Goal: Task Accomplishment & Management: Use online tool/utility

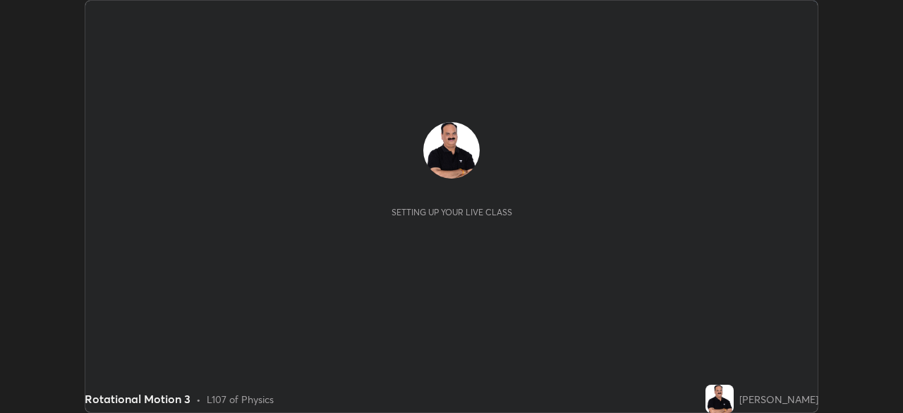
scroll to position [413, 902]
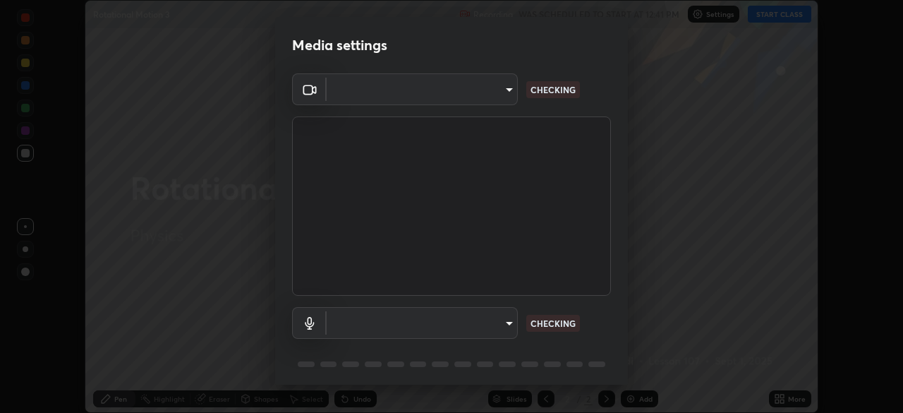
type input "c957a6e0df2e827aa8124534b4b182fd35edcdc36a709cafd490f338fd7a3e77"
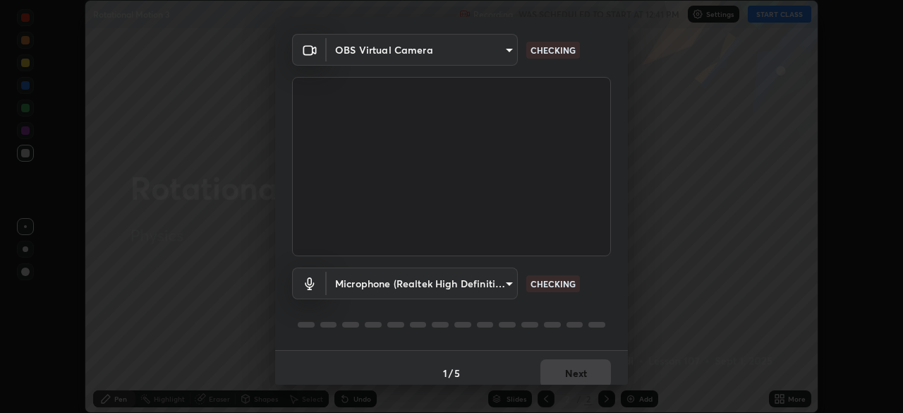
scroll to position [50, 0]
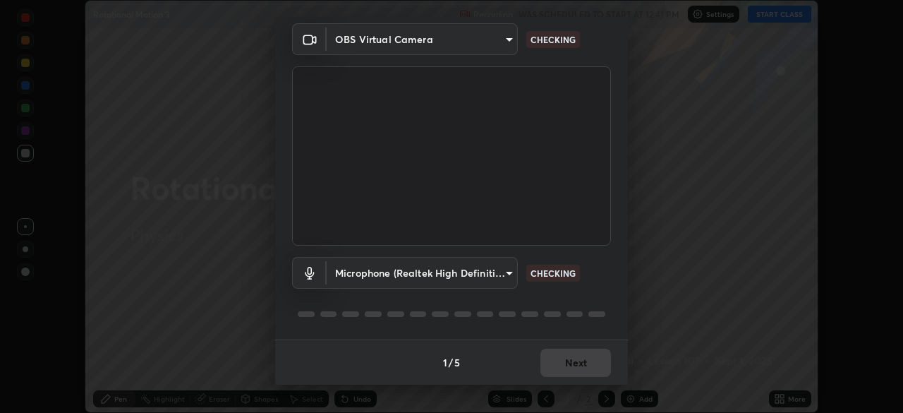
click at [502, 279] on body "Erase all Rotational Motion 3 Recording WAS SCHEDULED TO START AT 12:41 PM Sett…" at bounding box center [451, 206] width 903 height 413
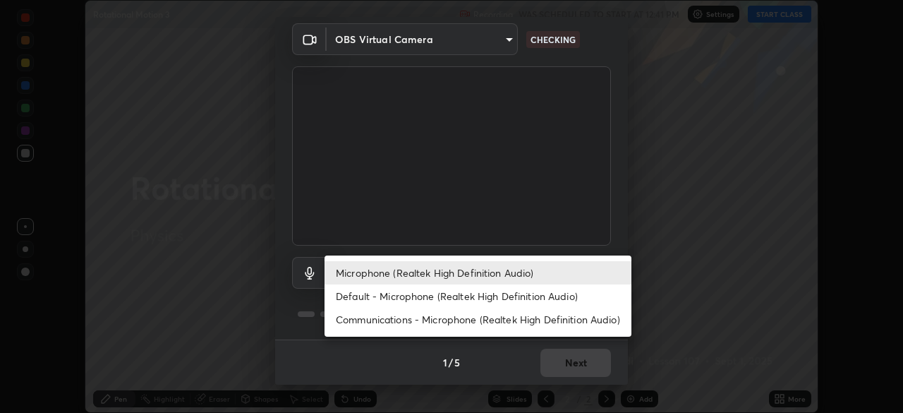
click at [496, 300] on li "Default - Microphone (Realtek High Definition Audio)" at bounding box center [478, 295] width 307 height 23
type input "default"
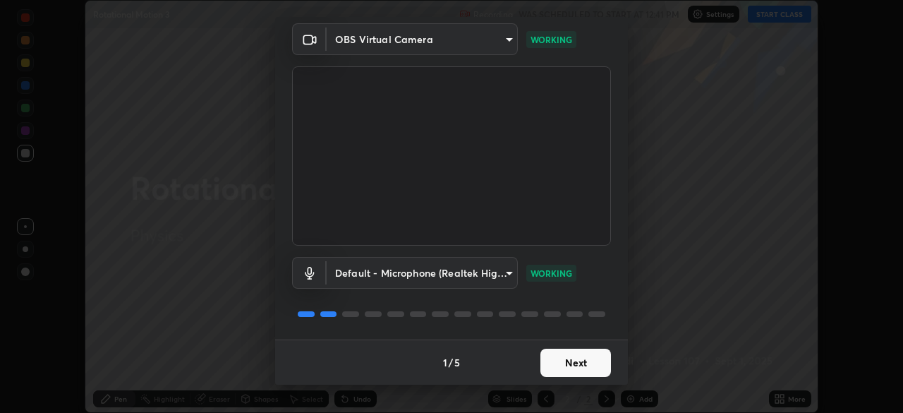
click at [580, 362] on button "Next" at bounding box center [575, 363] width 71 height 28
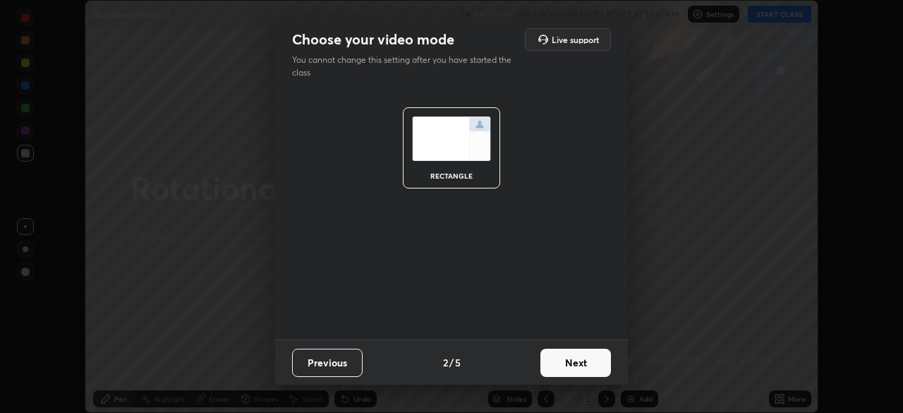
click at [579, 365] on button "Next" at bounding box center [575, 363] width 71 height 28
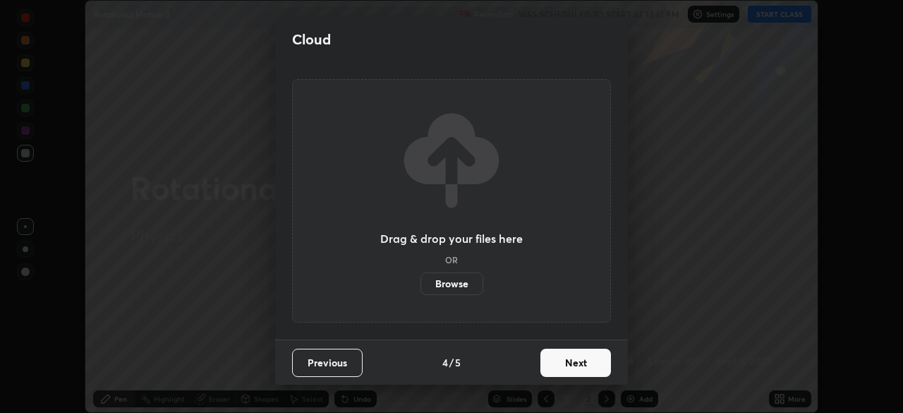
click at [579, 368] on button "Next" at bounding box center [575, 363] width 71 height 28
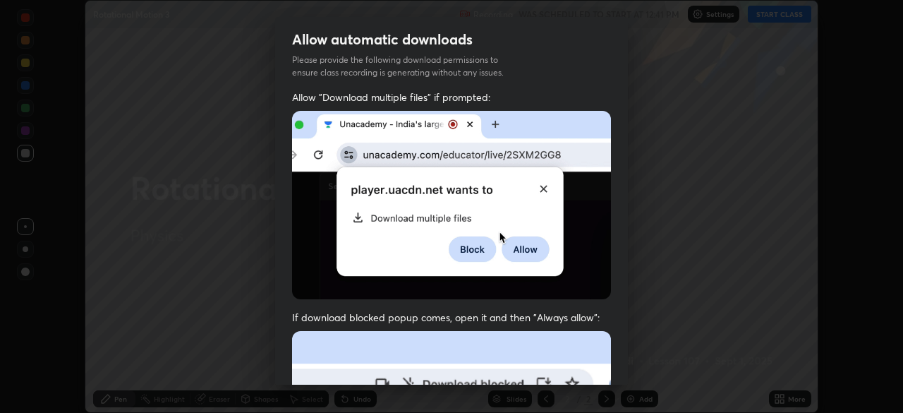
click at [299, 238] on img at bounding box center [451, 205] width 319 height 188
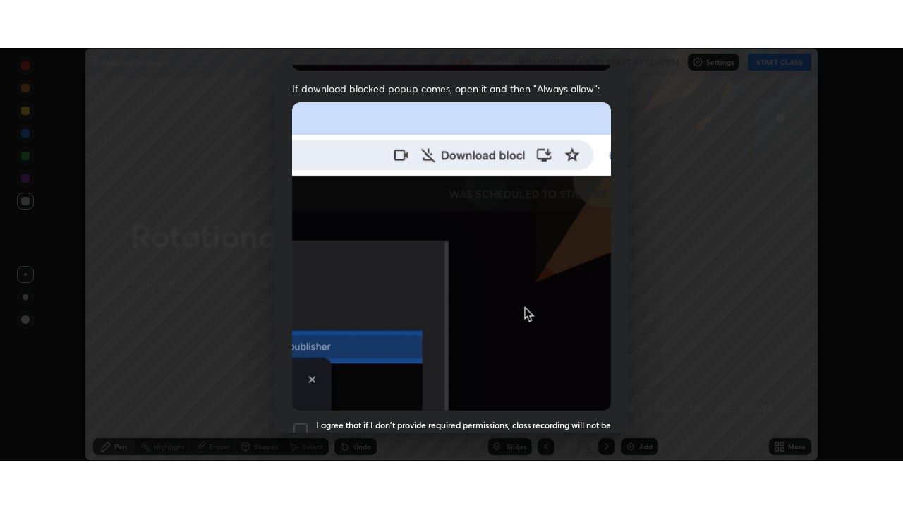
scroll to position [338, 0]
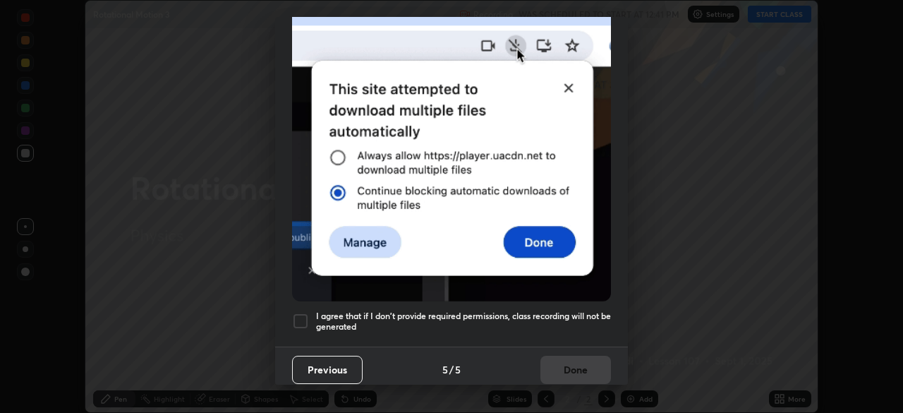
click at [302, 315] on div at bounding box center [300, 321] width 17 height 17
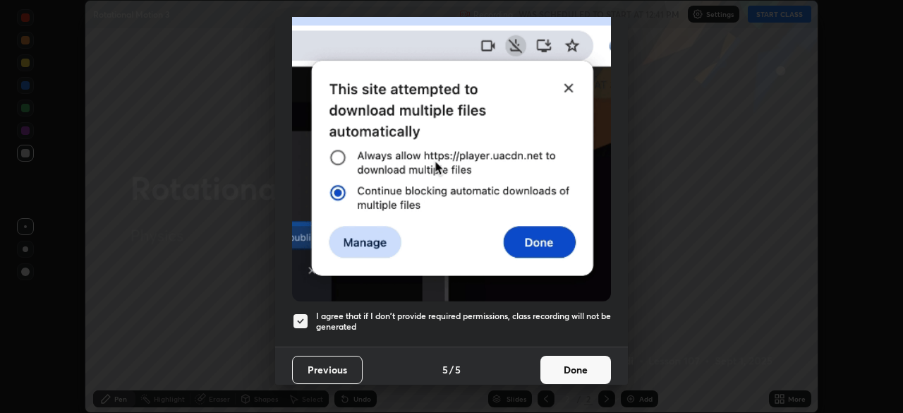
click at [567, 361] on button "Done" at bounding box center [575, 370] width 71 height 28
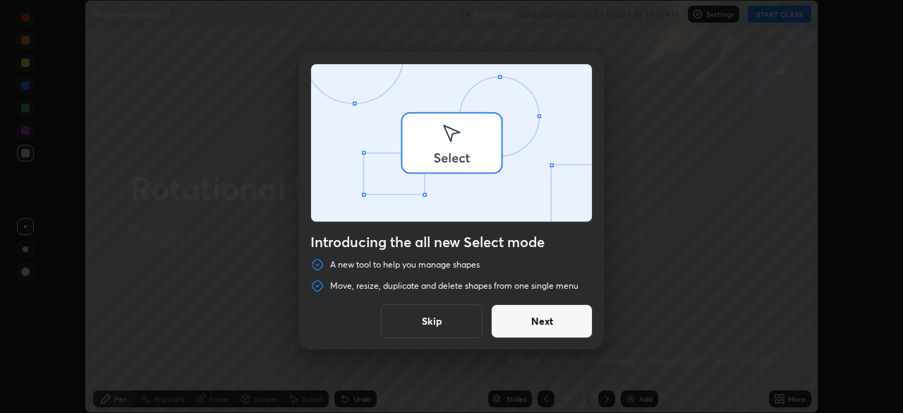
click at [787, 17] on div "Introducing the all new Select mode A new tool to help you manage shapes Move, …" at bounding box center [451, 206] width 903 height 413
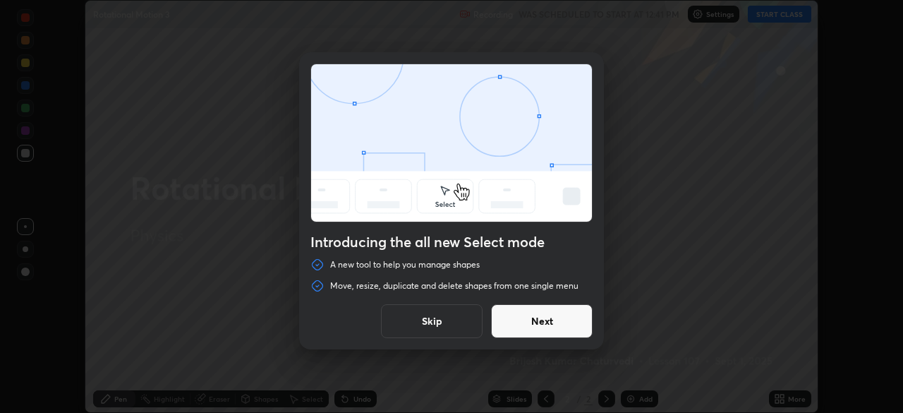
click at [452, 328] on button "Skip" at bounding box center [432, 321] width 102 height 34
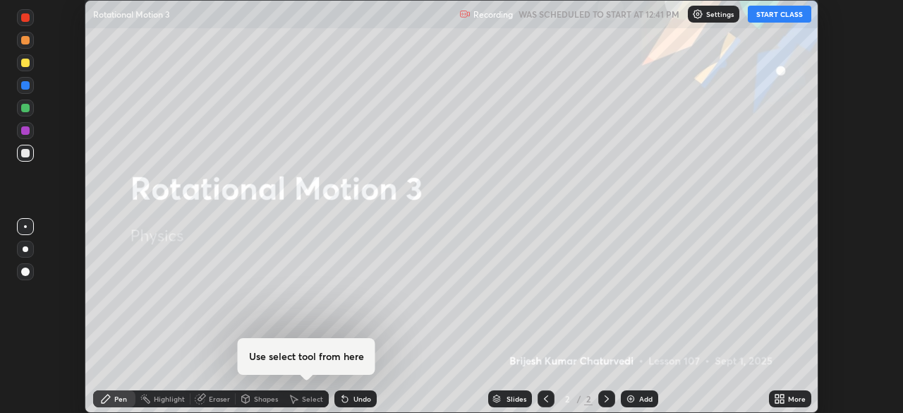
click at [780, 17] on button "START CLASS" at bounding box center [779, 14] width 63 height 17
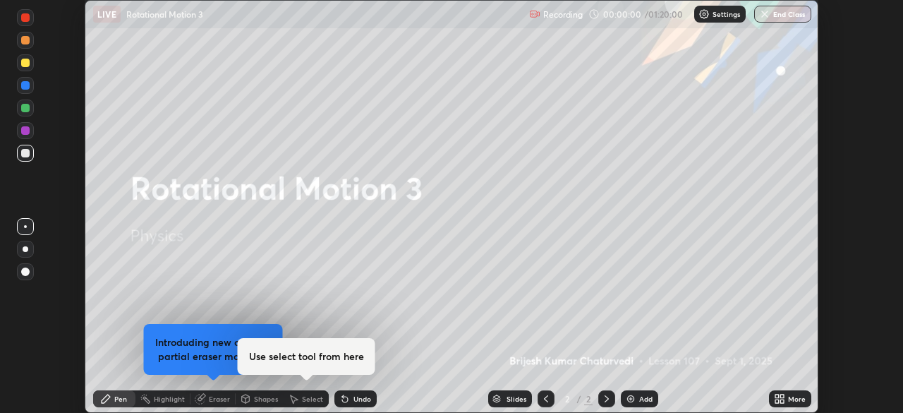
click at [777, 398] on icon at bounding box center [779, 398] width 11 height 11
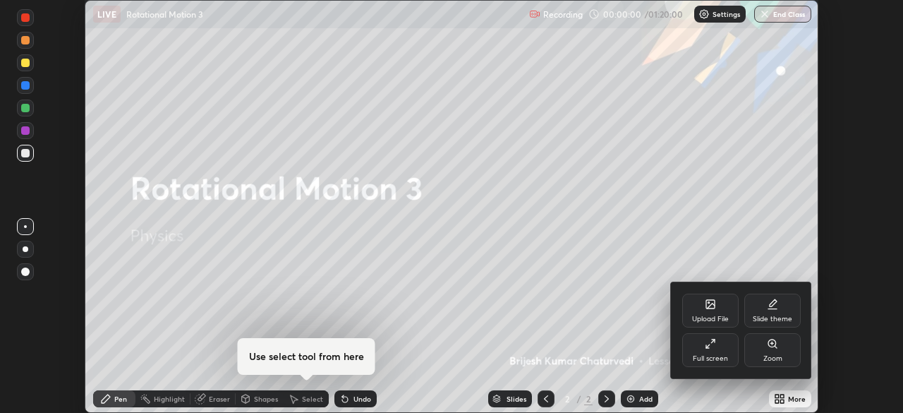
click at [694, 352] on div "Full screen" at bounding box center [710, 350] width 56 height 34
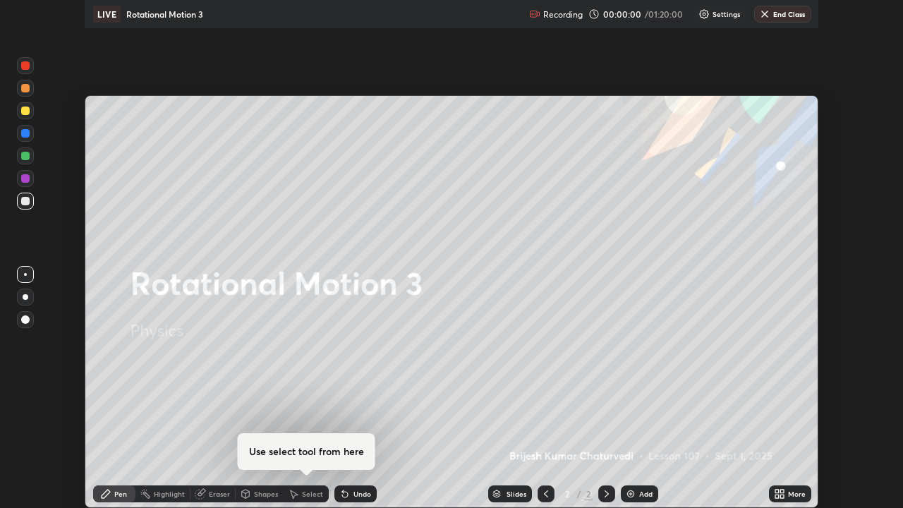
scroll to position [508, 903]
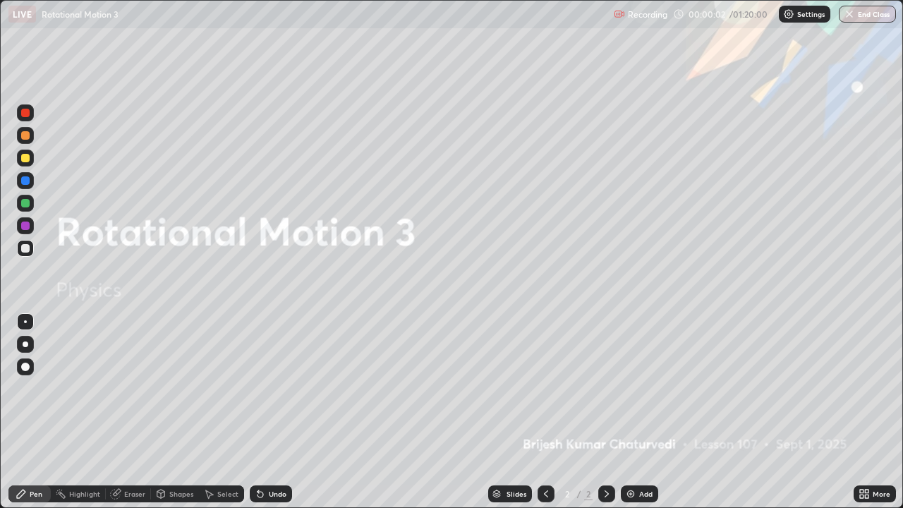
click at [632, 412] on img at bounding box center [630, 493] width 11 height 11
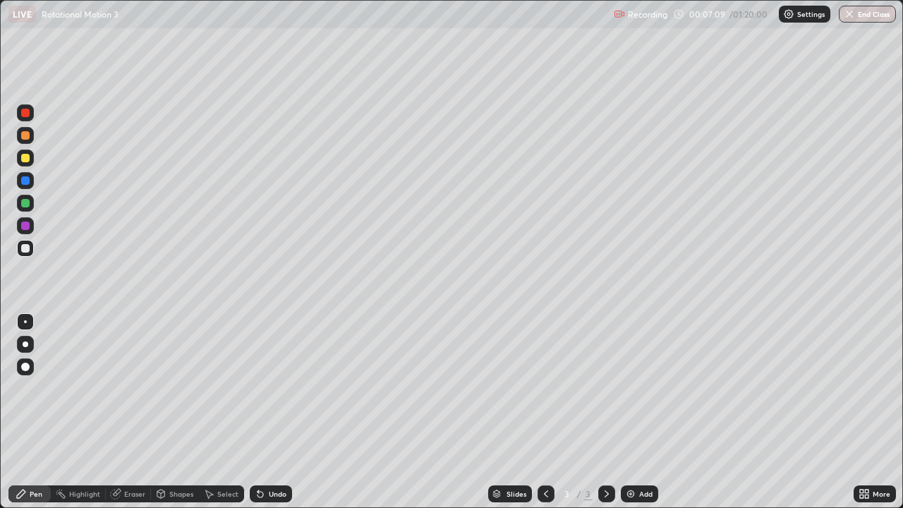
click at [26, 158] on div at bounding box center [25, 158] width 8 height 8
click at [258, 412] on icon at bounding box center [258, 490] width 1 height 1
click at [266, 412] on div "Undo" at bounding box center [271, 493] width 42 height 17
click at [639, 412] on div "Add" at bounding box center [639, 493] width 37 height 17
click at [28, 139] on div at bounding box center [25, 135] width 17 height 17
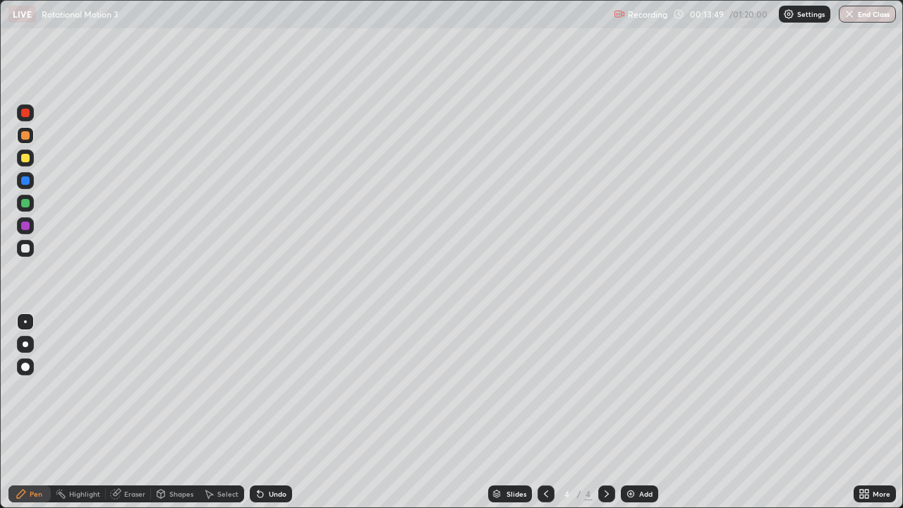
click at [28, 202] on div at bounding box center [25, 203] width 8 height 8
click at [274, 412] on div "Undo" at bounding box center [278, 493] width 18 height 7
click at [280, 412] on div "Undo" at bounding box center [278, 493] width 18 height 7
click at [283, 412] on div "Undo" at bounding box center [278, 493] width 18 height 7
click at [634, 412] on img at bounding box center [630, 493] width 11 height 11
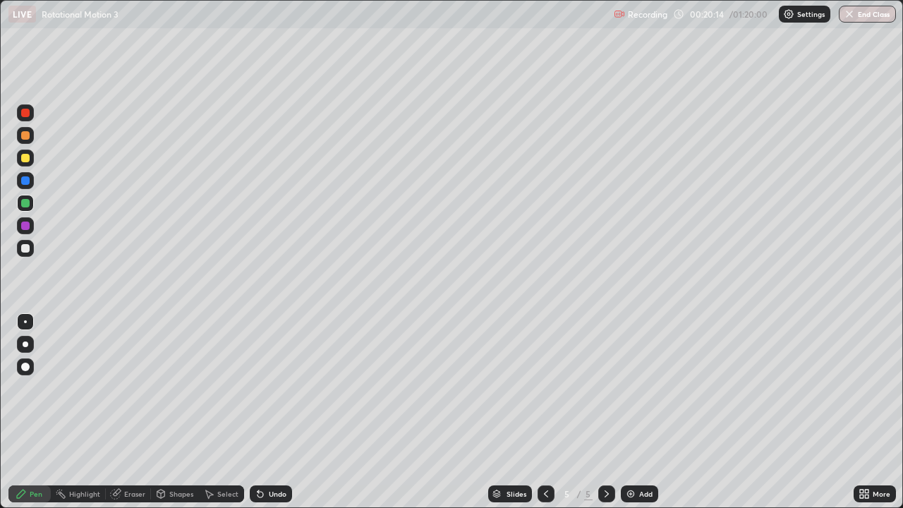
click at [272, 412] on div "Undo" at bounding box center [271, 493] width 42 height 17
click at [270, 412] on div "Undo" at bounding box center [278, 493] width 18 height 7
click at [270, 412] on div "Undo" at bounding box center [271, 493] width 42 height 17
click at [271, 412] on div "Undo" at bounding box center [278, 493] width 18 height 7
click at [273, 412] on div "Undo" at bounding box center [271, 493] width 42 height 17
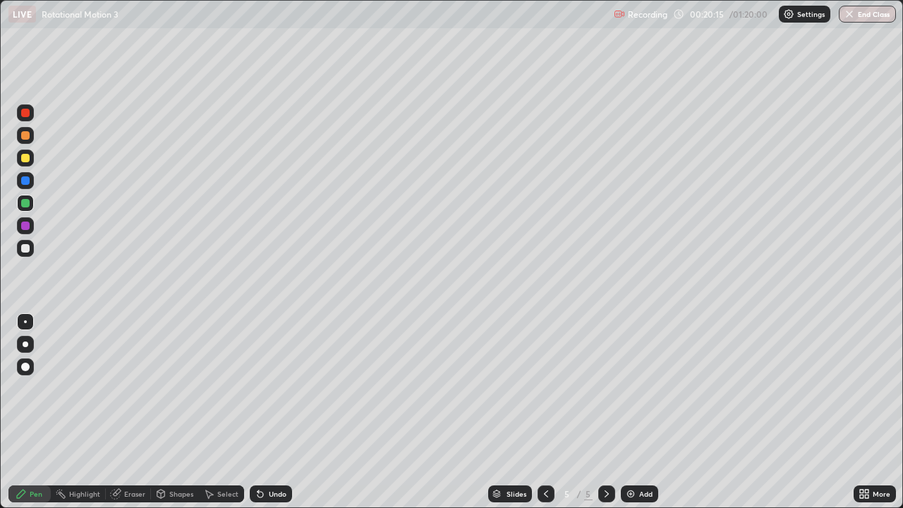
click at [275, 412] on div "Undo" at bounding box center [271, 493] width 42 height 17
click at [277, 412] on div "Undo" at bounding box center [271, 493] width 42 height 17
click at [278, 412] on div "Undo" at bounding box center [271, 493] width 42 height 17
click at [279, 412] on div "Undo" at bounding box center [271, 493] width 42 height 17
click at [25, 247] on div at bounding box center [25, 248] width 8 height 8
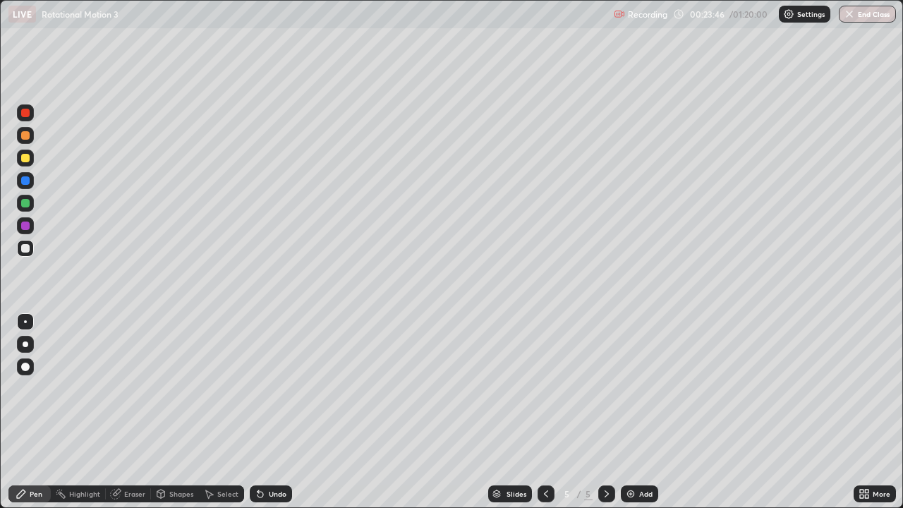
click at [23, 203] on div at bounding box center [25, 203] width 8 height 8
click at [25, 159] on div at bounding box center [25, 158] width 8 height 8
click at [274, 412] on div "Undo" at bounding box center [278, 493] width 18 height 7
click at [269, 412] on div "Undo" at bounding box center [278, 493] width 18 height 7
click at [265, 412] on div "Undo" at bounding box center [271, 493] width 42 height 17
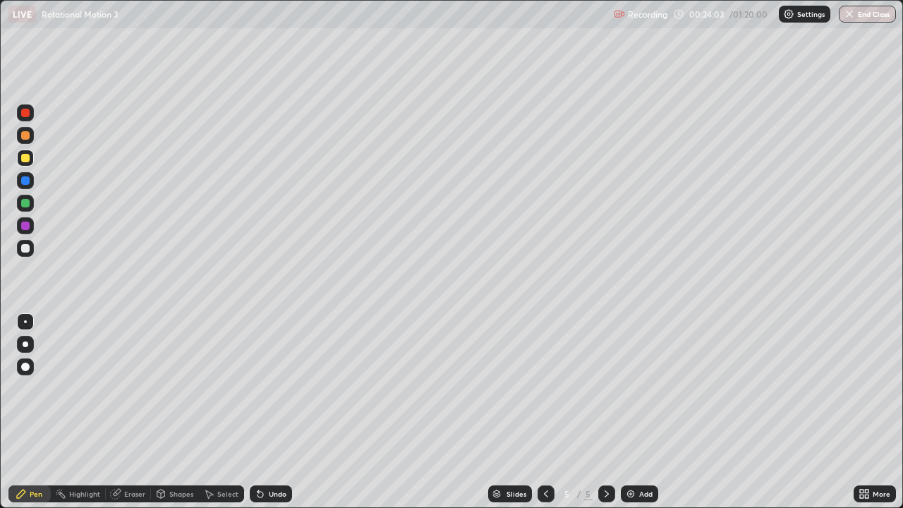
click at [258, 412] on icon at bounding box center [261, 495] width 6 height 6
click at [260, 412] on icon at bounding box center [261, 495] width 6 height 6
click at [260, 412] on icon at bounding box center [260, 493] width 11 height 11
click at [260, 412] on icon at bounding box center [261, 495] width 6 height 6
click at [260, 412] on icon at bounding box center [260, 493] width 11 height 11
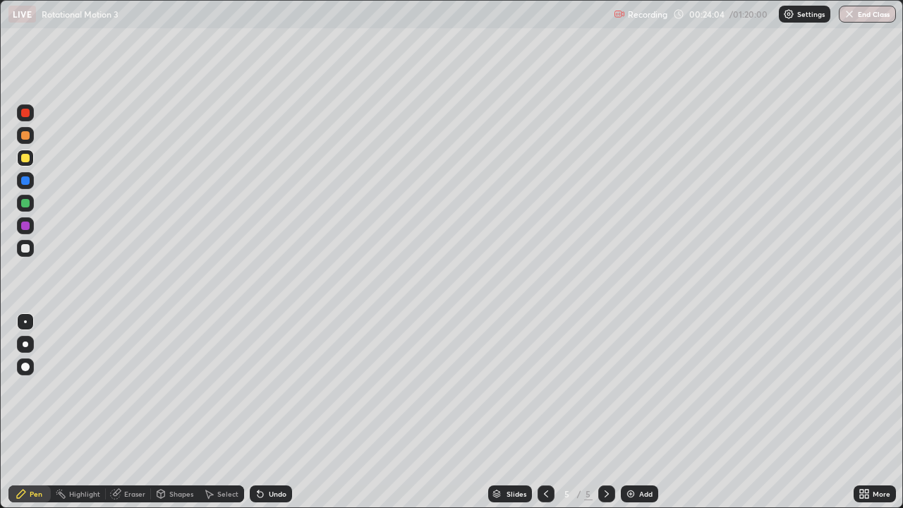
click at [260, 412] on icon at bounding box center [261, 495] width 6 height 6
click at [258, 412] on icon at bounding box center [261, 495] width 6 height 6
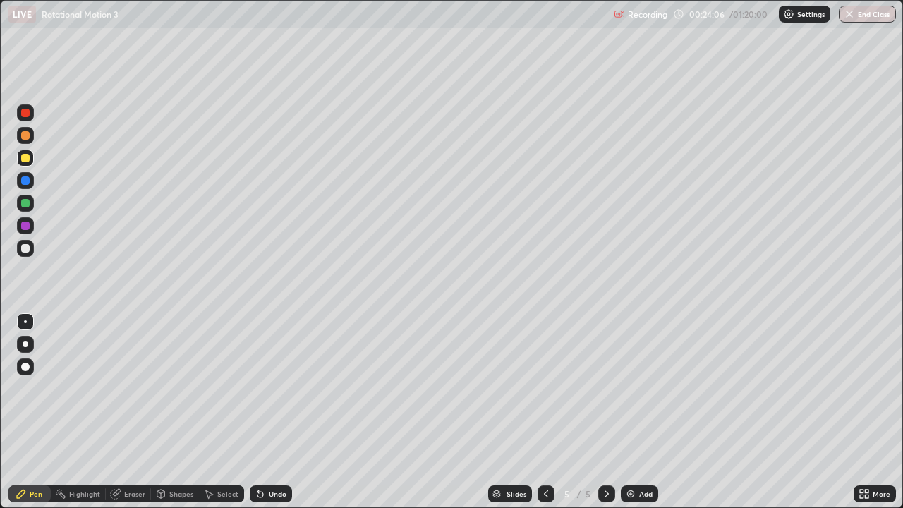
click at [258, 412] on icon at bounding box center [261, 495] width 6 height 6
click at [250, 412] on div "Undo" at bounding box center [271, 493] width 42 height 17
click at [258, 412] on icon at bounding box center [258, 490] width 1 height 1
click at [269, 412] on div "Undo" at bounding box center [278, 493] width 18 height 7
click at [25, 228] on div at bounding box center [25, 226] width 8 height 8
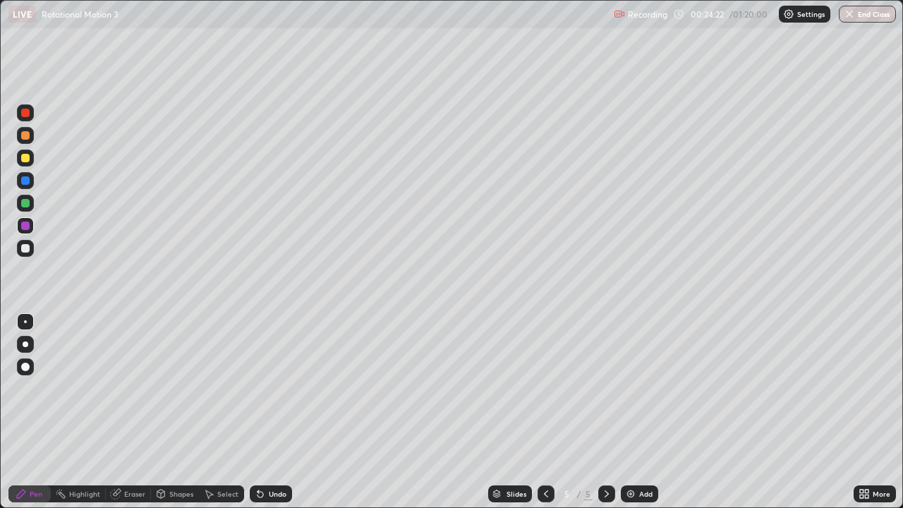
click at [27, 226] on div at bounding box center [25, 226] width 8 height 8
click at [23, 252] on div at bounding box center [25, 248] width 8 height 8
click at [273, 412] on div "Undo" at bounding box center [271, 493] width 42 height 17
click at [267, 412] on div "Undo" at bounding box center [271, 493] width 42 height 17
click at [271, 412] on div "Undo" at bounding box center [278, 493] width 18 height 7
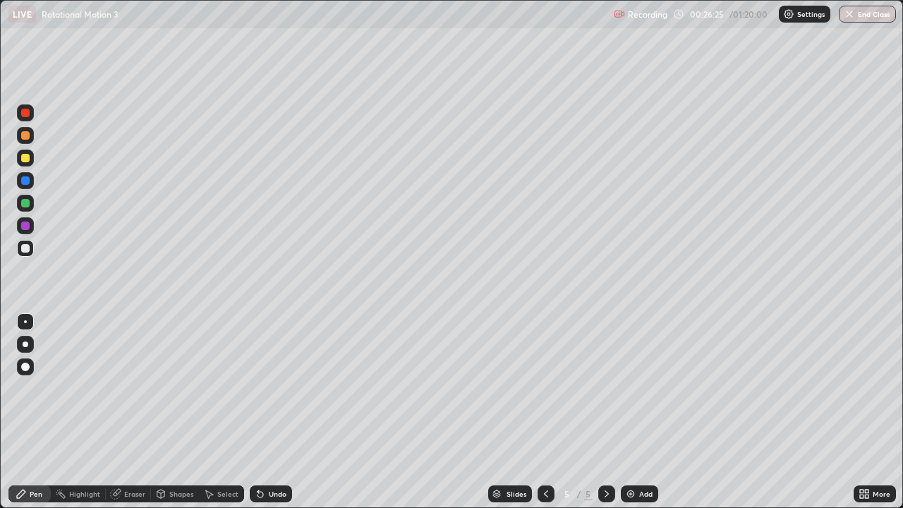
click at [270, 412] on div "Undo" at bounding box center [271, 493] width 42 height 17
click at [270, 412] on div "Undo" at bounding box center [278, 493] width 18 height 7
click at [132, 412] on div "Eraser" at bounding box center [134, 493] width 21 height 7
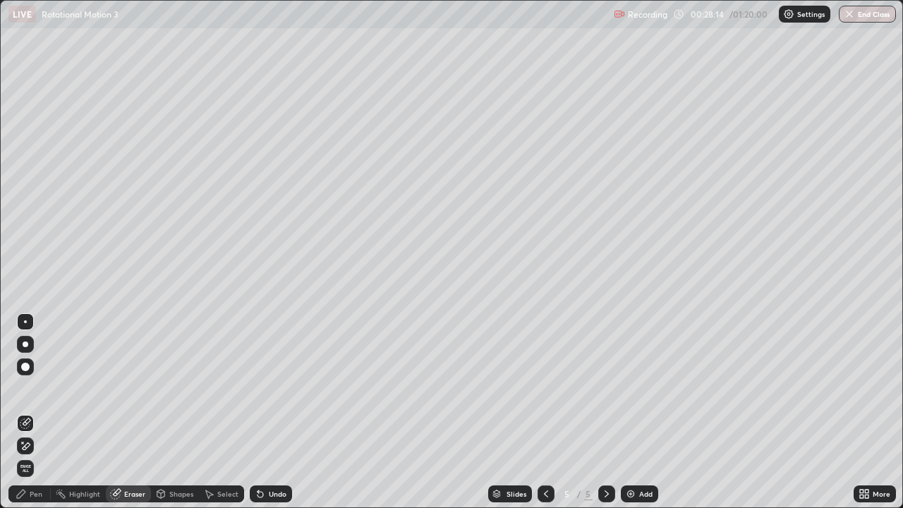
click at [39, 412] on div "Pen" at bounding box center [36, 493] width 13 height 7
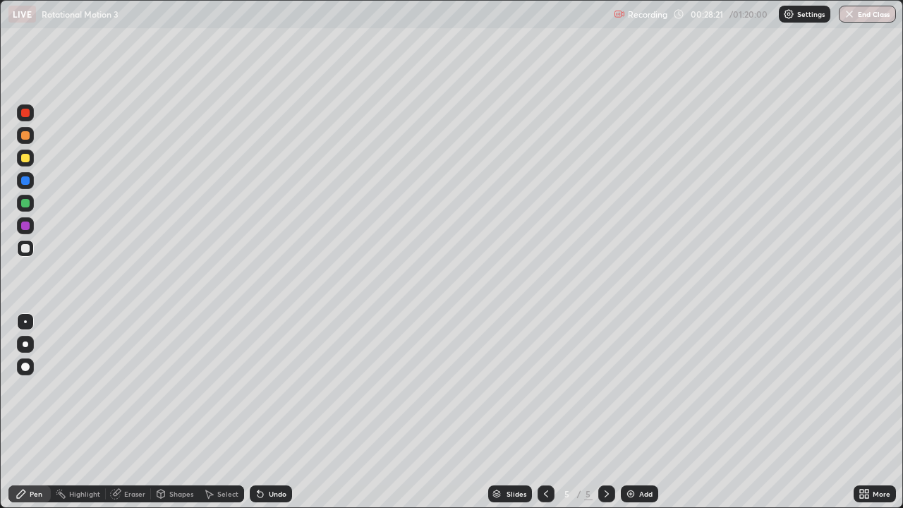
click at [126, 412] on div "Eraser" at bounding box center [134, 493] width 21 height 7
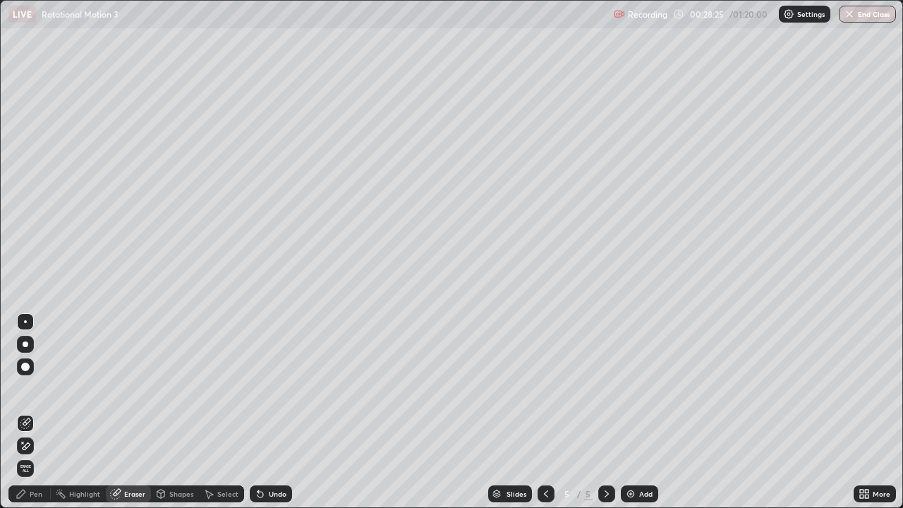
click at [37, 412] on div "Pen" at bounding box center [36, 493] width 13 height 7
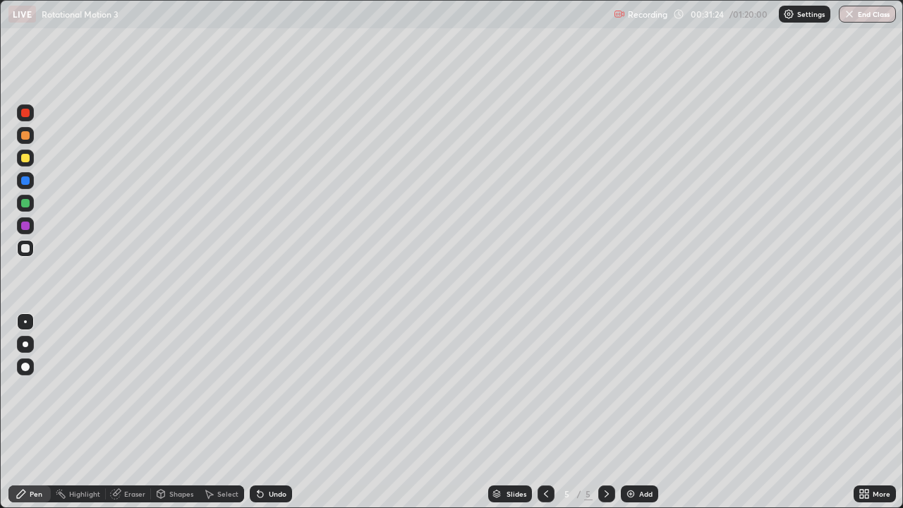
click at [637, 412] on div "Add" at bounding box center [639, 493] width 37 height 17
click at [266, 412] on div "Undo" at bounding box center [271, 493] width 42 height 17
click at [277, 412] on div "Undo" at bounding box center [278, 493] width 18 height 7
click at [273, 412] on div "Undo" at bounding box center [278, 493] width 18 height 7
click at [274, 412] on div "Undo" at bounding box center [278, 493] width 18 height 7
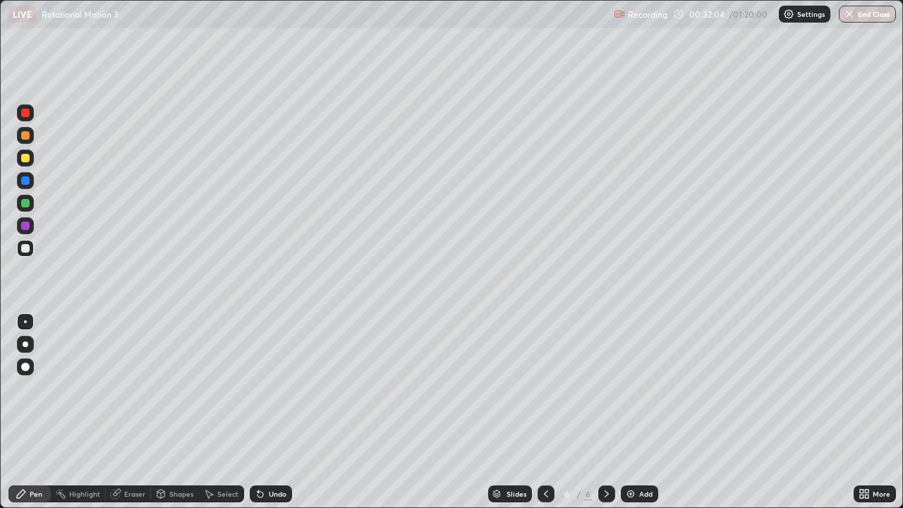
click at [279, 412] on div "Undo" at bounding box center [278, 493] width 18 height 7
click at [284, 412] on div "Undo" at bounding box center [271, 493] width 42 height 17
click at [273, 412] on div "Undo" at bounding box center [278, 493] width 18 height 7
click at [269, 412] on div "Undo" at bounding box center [278, 493] width 18 height 7
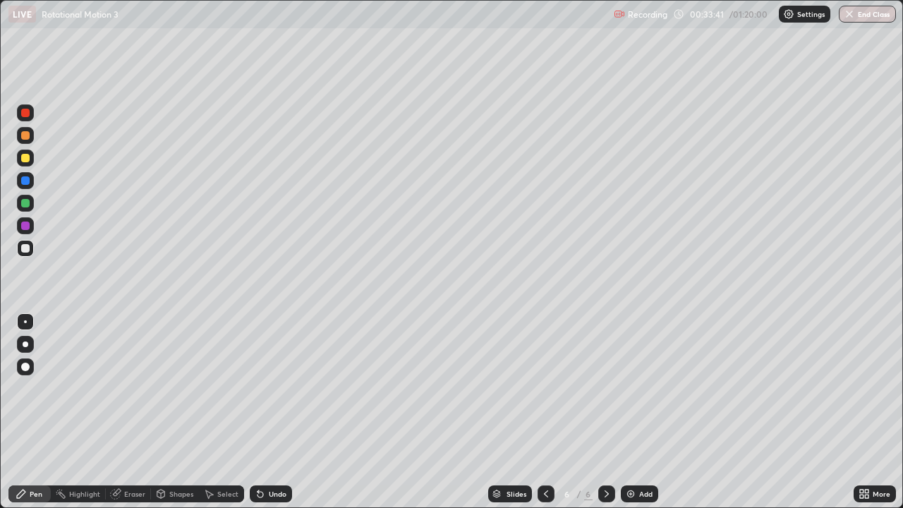
click at [269, 412] on div "Undo" at bounding box center [271, 493] width 42 height 17
click at [136, 412] on div "Eraser" at bounding box center [134, 493] width 21 height 7
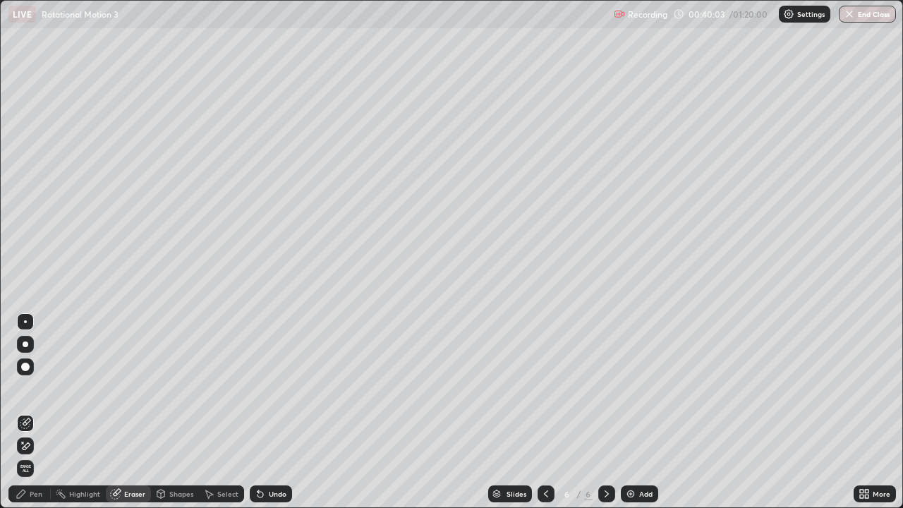
click at [605, 412] on icon at bounding box center [606, 493] width 11 height 11
click at [630, 412] on img at bounding box center [630, 493] width 11 height 11
click at [30, 412] on div "Pen" at bounding box center [29, 493] width 42 height 17
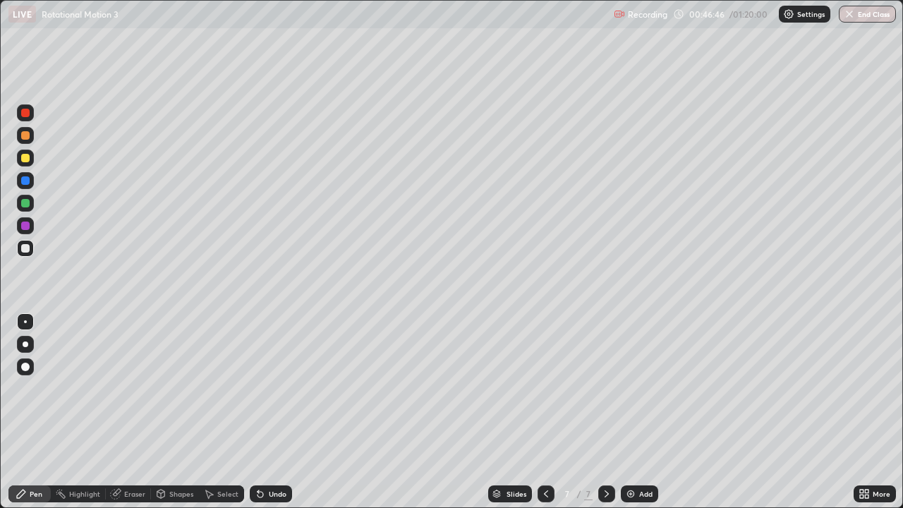
click at [632, 412] on img at bounding box center [630, 493] width 11 height 11
click at [25, 133] on div at bounding box center [25, 135] width 8 height 8
click at [25, 249] on div at bounding box center [25, 248] width 8 height 8
click at [26, 135] on div at bounding box center [25, 135] width 8 height 8
click at [271, 412] on div "Undo" at bounding box center [278, 493] width 18 height 7
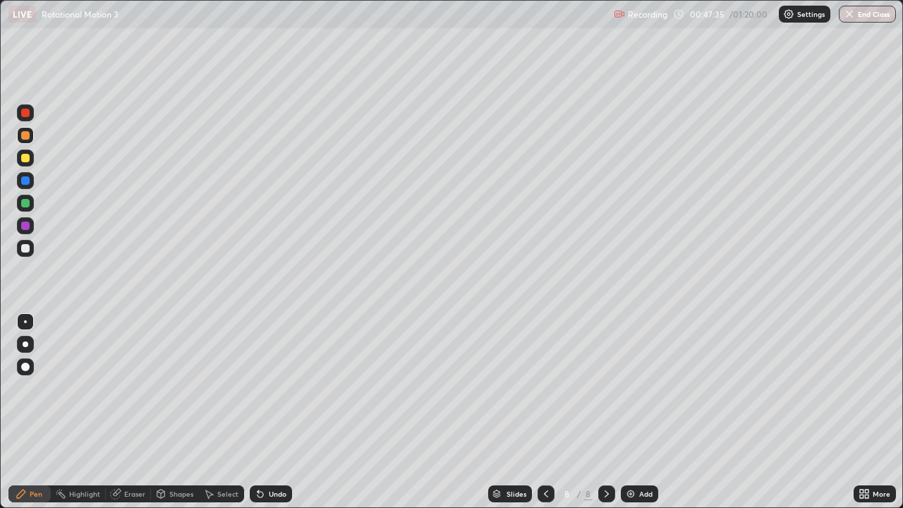
click at [269, 412] on div "Undo" at bounding box center [278, 493] width 18 height 7
click at [265, 412] on div "Undo" at bounding box center [271, 493] width 42 height 17
click at [258, 412] on icon at bounding box center [261, 495] width 6 height 6
click at [264, 412] on div "Undo" at bounding box center [271, 493] width 42 height 17
click at [261, 412] on icon at bounding box center [260, 493] width 11 height 11
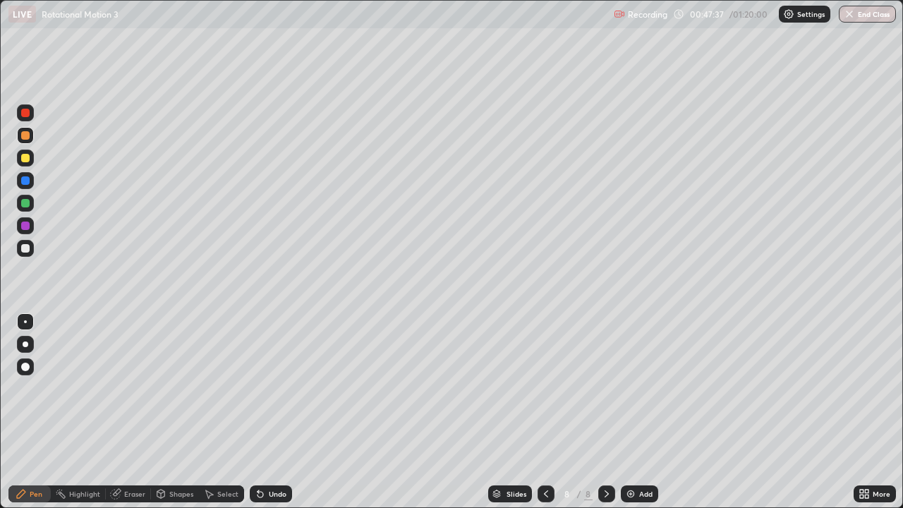
click at [265, 412] on div "Undo" at bounding box center [271, 493] width 42 height 17
click at [28, 249] on div at bounding box center [25, 248] width 8 height 8
click at [37, 412] on div "Pen" at bounding box center [36, 493] width 13 height 7
click at [26, 135] on div at bounding box center [25, 135] width 8 height 8
click at [274, 412] on div "Undo" at bounding box center [271, 493] width 42 height 17
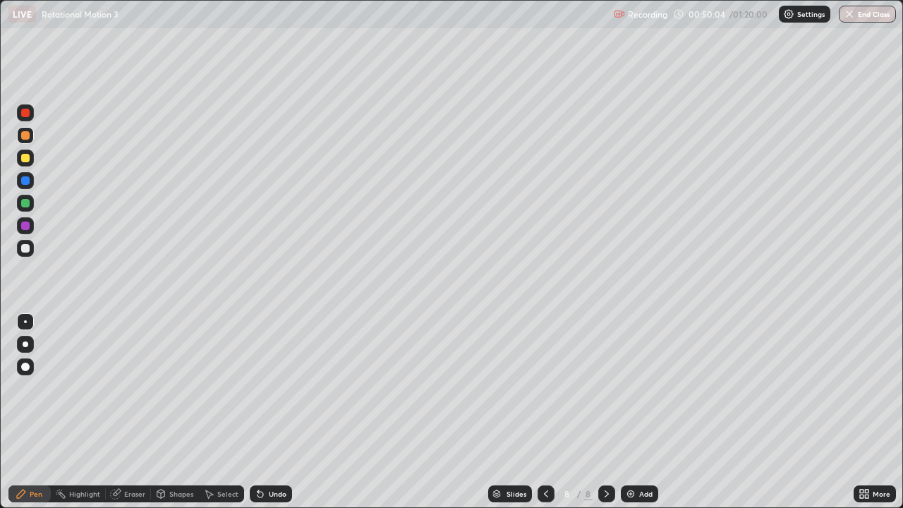
click at [25, 157] on div at bounding box center [25, 158] width 8 height 8
click at [272, 412] on div "Undo" at bounding box center [278, 493] width 18 height 7
click at [270, 412] on div "Undo" at bounding box center [278, 493] width 18 height 7
click at [636, 412] on div "Add" at bounding box center [639, 493] width 37 height 17
click at [269, 412] on div "Undo" at bounding box center [278, 493] width 18 height 7
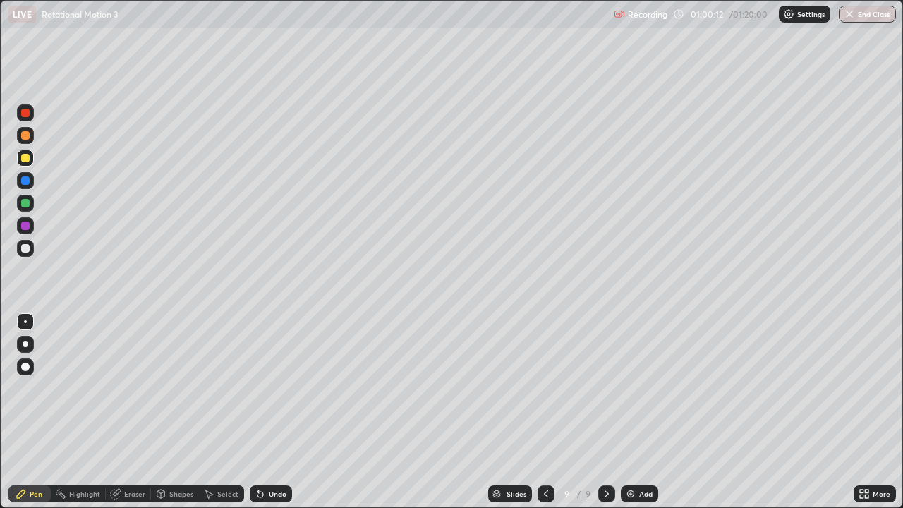
click at [277, 412] on div "Undo" at bounding box center [271, 493] width 42 height 17
click at [271, 412] on div "Undo" at bounding box center [271, 493] width 42 height 17
click at [25, 157] on div at bounding box center [25, 158] width 8 height 8
click at [26, 137] on div at bounding box center [25, 135] width 8 height 8
click at [279, 412] on div "Undo" at bounding box center [271, 493] width 42 height 17
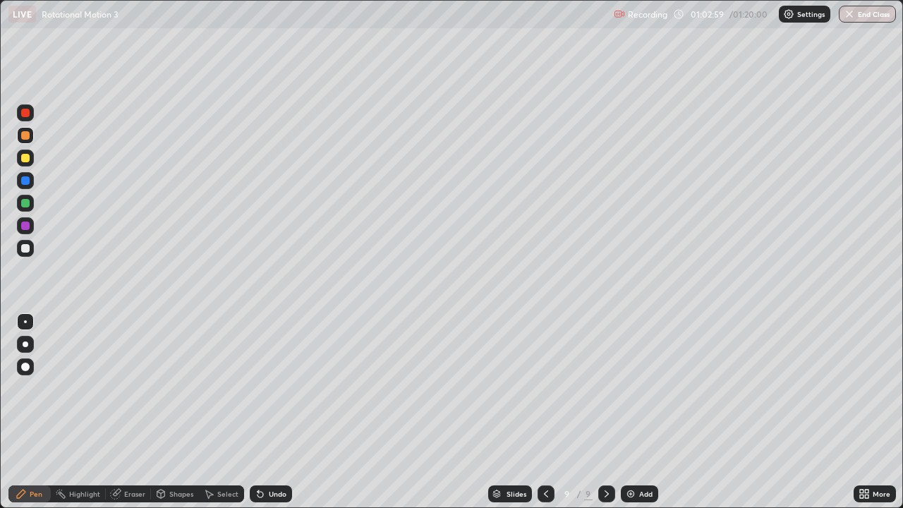
click at [278, 412] on div "Undo" at bounding box center [271, 493] width 42 height 17
click at [271, 412] on div "Undo" at bounding box center [271, 493] width 42 height 17
click at [277, 412] on div "Undo" at bounding box center [271, 493] width 42 height 17
click at [272, 412] on div "Undo" at bounding box center [278, 493] width 18 height 7
click at [270, 412] on div "Undo" at bounding box center [278, 493] width 18 height 7
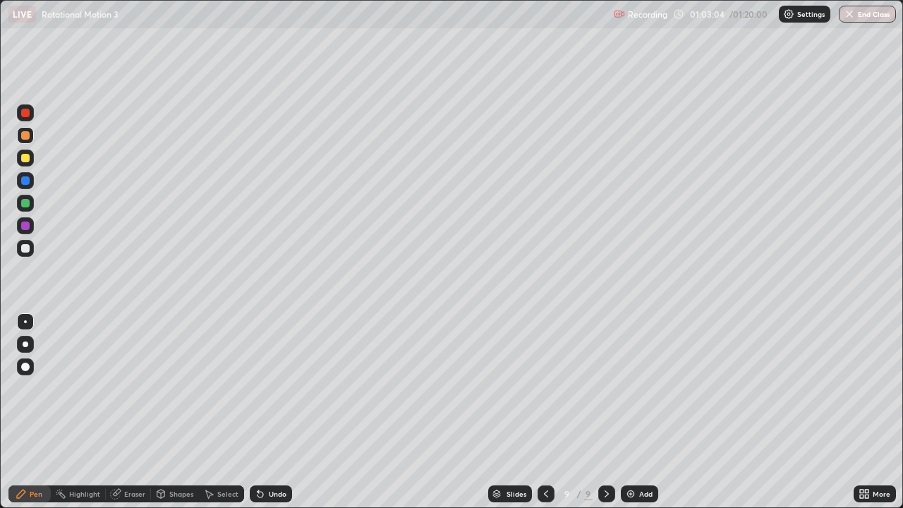
click at [266, 412] on div "Undo" at bounding box center [271, 493] width 42 height 17
click at [265, 412] on div "Undo" at bounding box center [271, 493] width 42 height 17
click at [269, 412] on div "Undo" at bounding box center [278, 493] width 18 height 7
click at [221, 412] on div "Select" at bounding box center [227, 493] width 21 height 7
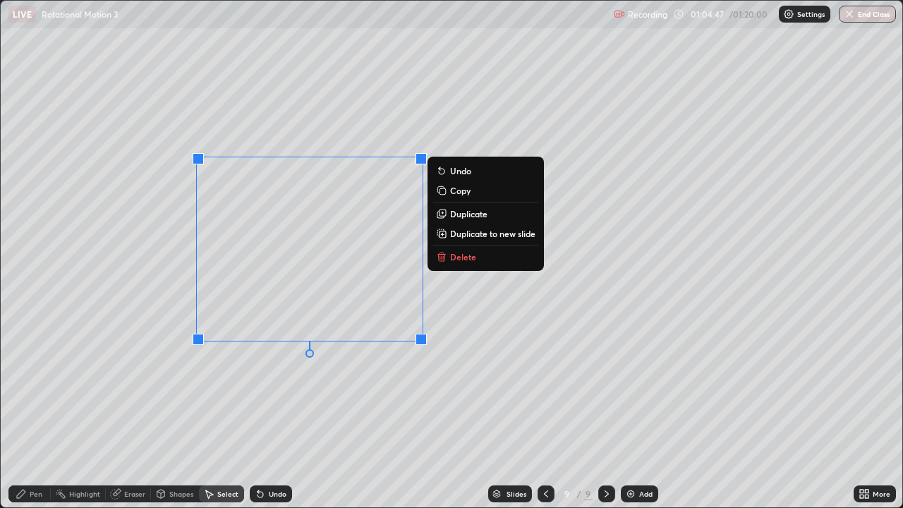
click at [461, 264] on button "Delete" at bounding box center [485, 256] width 105 height 17
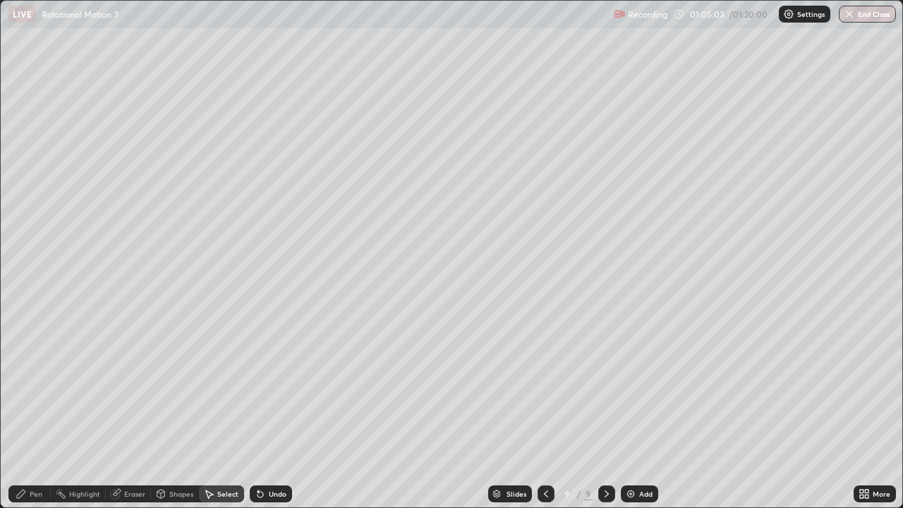
click at [30, 412] on div "Pen" at bounding box center [29, 493] width 42 height 17
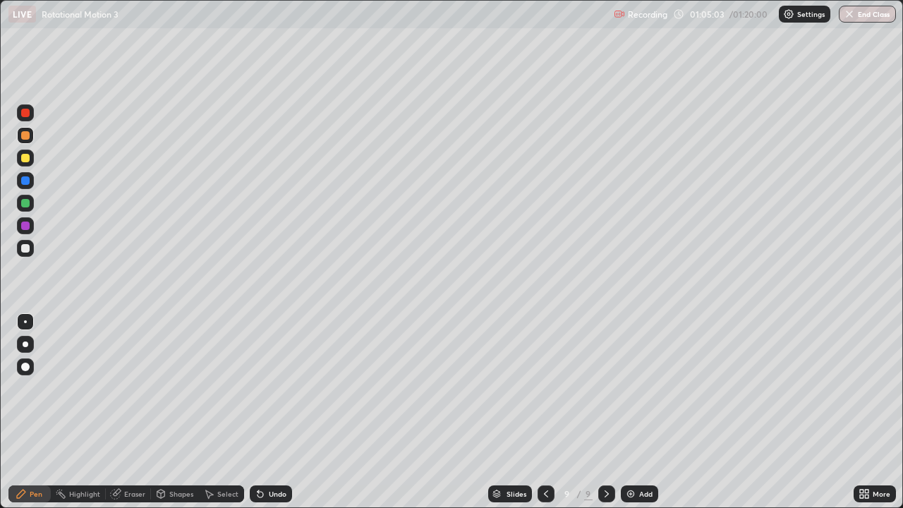
click at [36, 412] on div "Pen" at bounding box center [36, 493] width 13 height 7
click at [26, 248] on div at bounding box center [25, 248] width 8 height 8
click at [129, 412] on div "Eraser" at bounding box center [134, 493] width 21 height 7
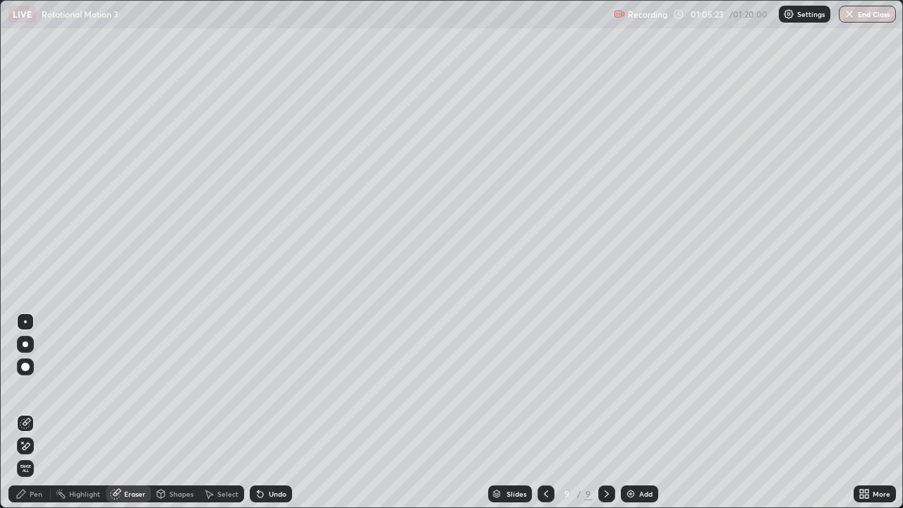
click at [37, 412] on div "Pen" at bounding box center [36, 493] width 13 height 7
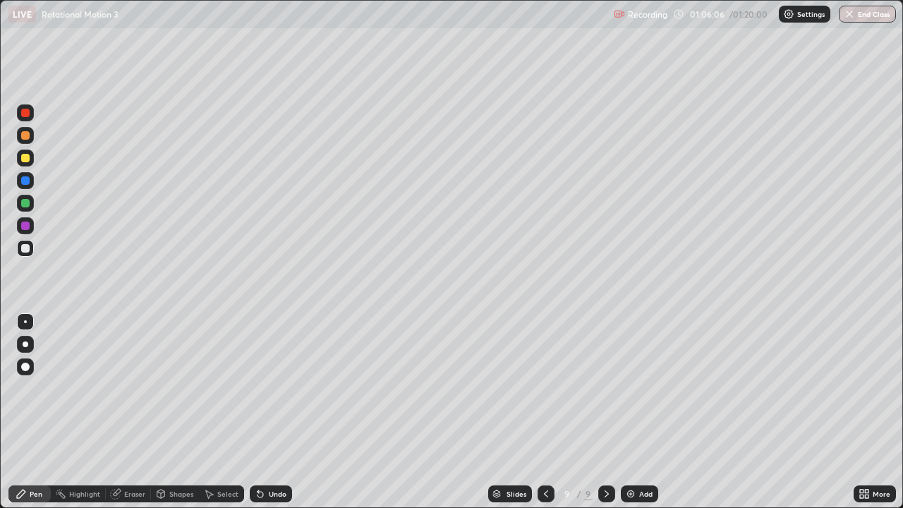
click at [272, 412] on div "Undo" at bounding box center [271, 493] width 42 height 17
click at [276, 412] on div "Undo" at bounding box center [271, 493] width 42 height 17
click at [607, 412] on icon at bounding box center [606, 493] width 11 height 11
click at [635, 412] on div "Add" at bounding box center [639, 493] width 37 height 17
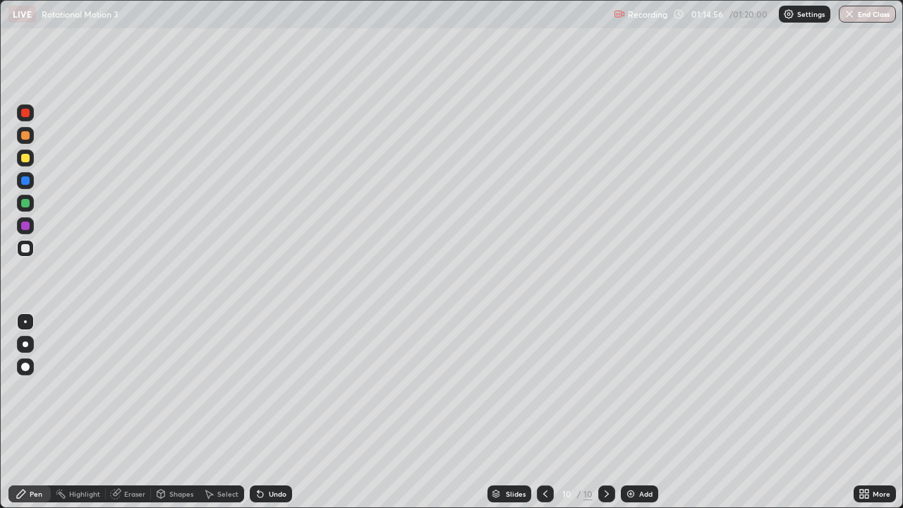
click at [868, 18] on button "End Class" at bounding box center [867, 14] width 57 height 17
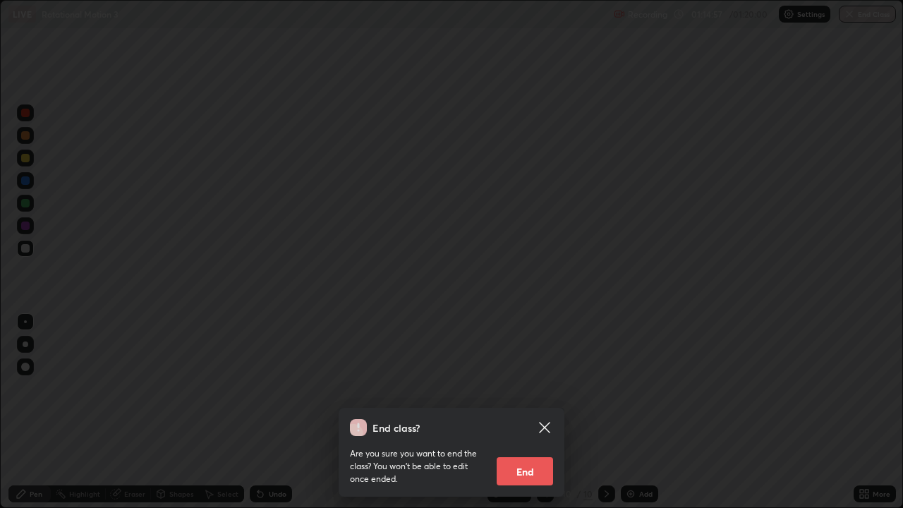
click at [518, 412] on button "End" at bounding box center [525, 471] width 56 height 28
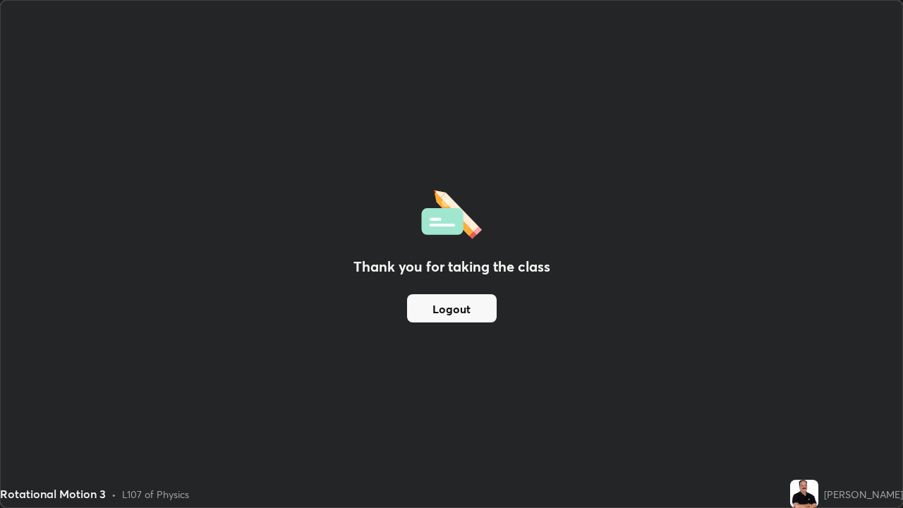
click at [500, 412] on div "Thank you for taking the class Logout" at bounding box center [452, 254] width 902 height 507
click at [461, 303] on button "Logout" at bounding box center [452, 308] width 90 height 28
click at [446, 294] on button "Logout" at bounding box center [452, 308] width 90 height 28
